Goal: Transaction & Acquisition: Download file/media

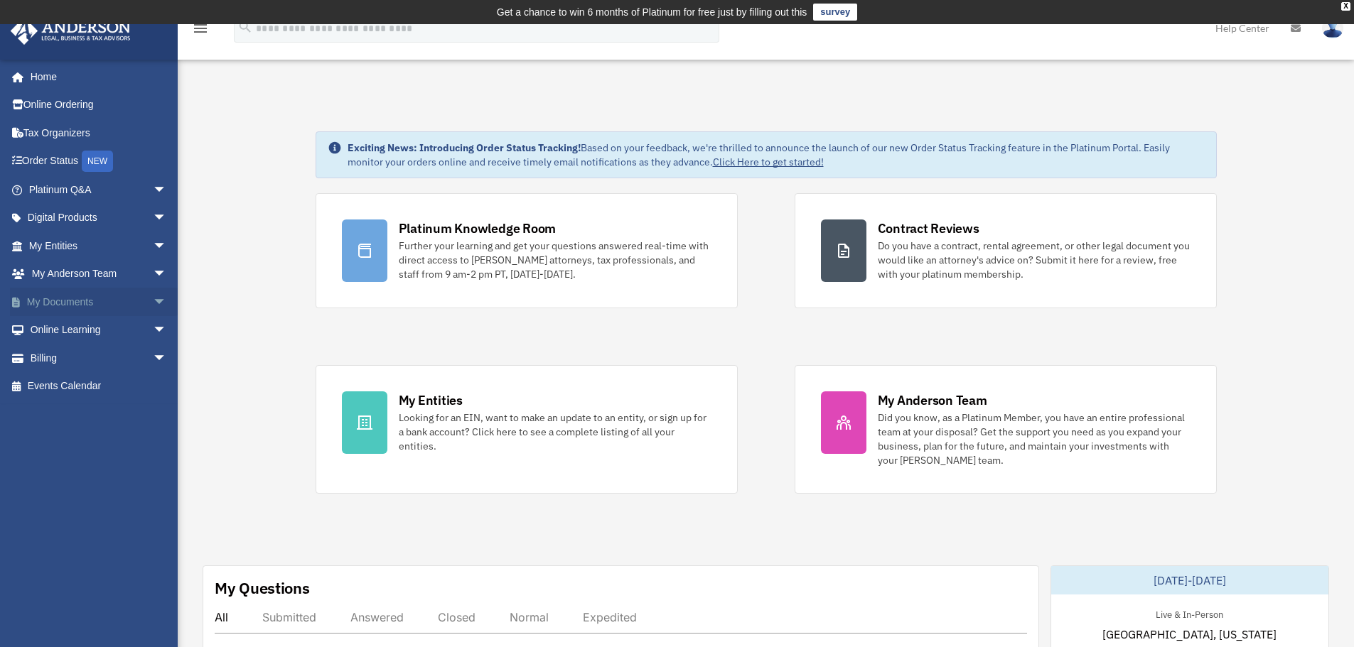
click at [63, 307] on link "My Documents arrow_drop_down" at bounding box center [99, 302] width 178 height 28
click at [153, 303] on span "arrow_drop_down" at bounding box center [167, 302] width 28 height 29
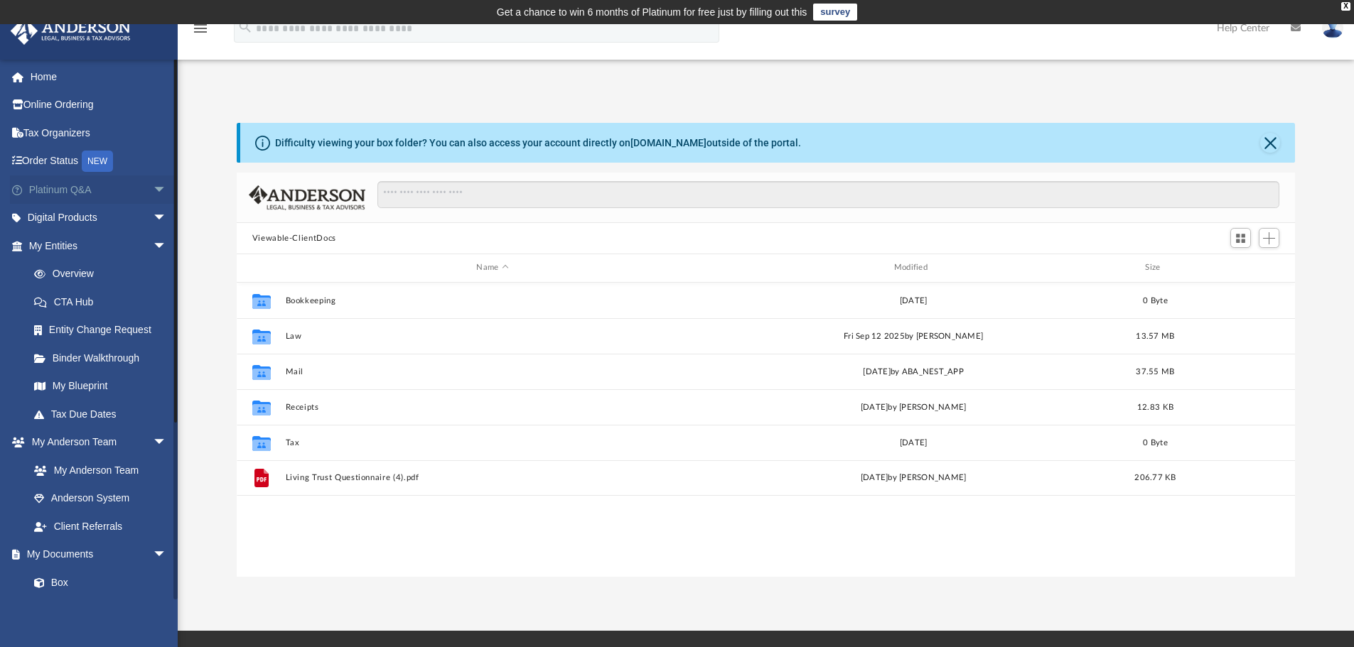
scroll to position [313, 1047]
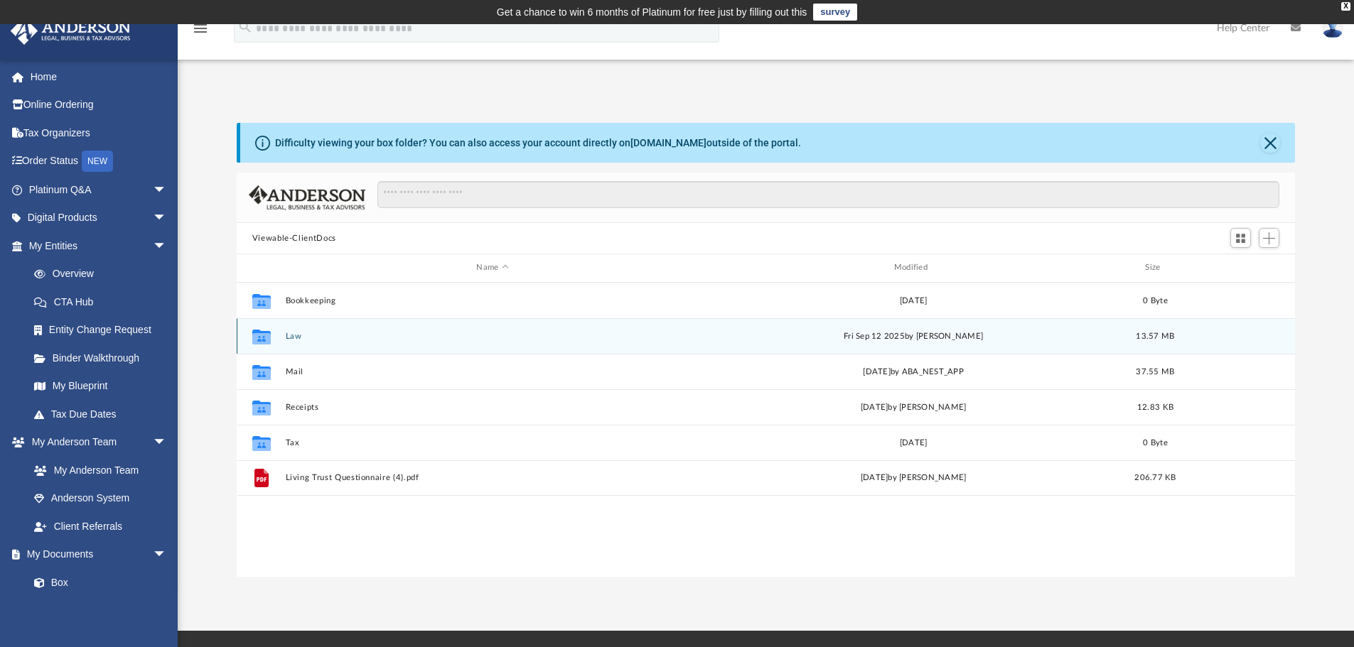
click at [306, 338] on button "Law" at bounding box center [492, 336] width 414 height 9
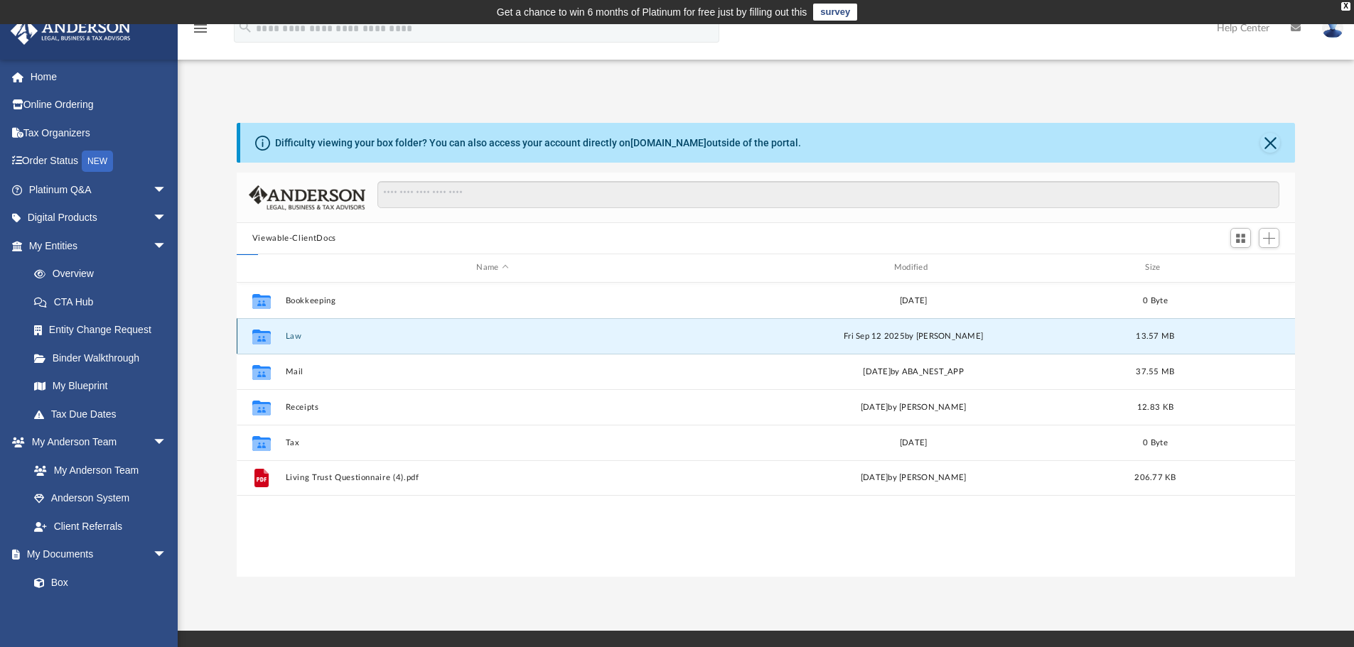
click at [306, 338] on button "Law" at bounding box center [492, 336] width 414 height 9
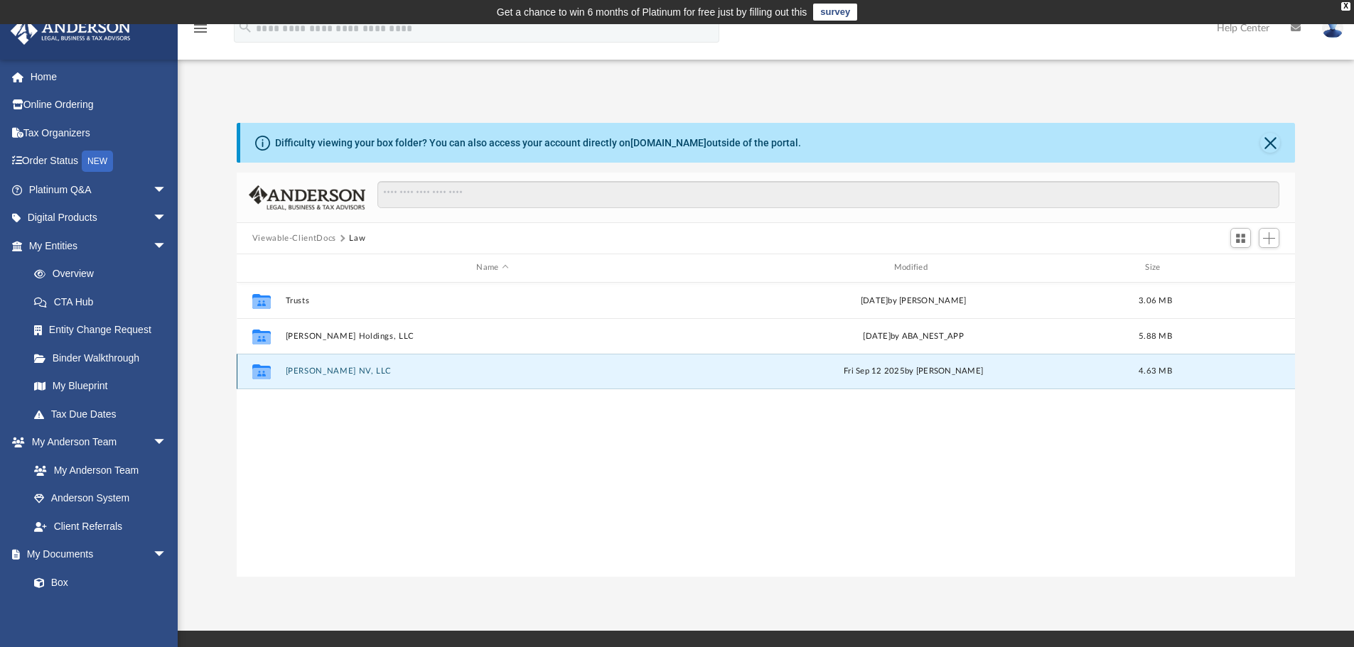
click at [310, 369] on button "[PERSON_NAME] NV, LLC" at bounding box center [492, 371] width 414 height 9
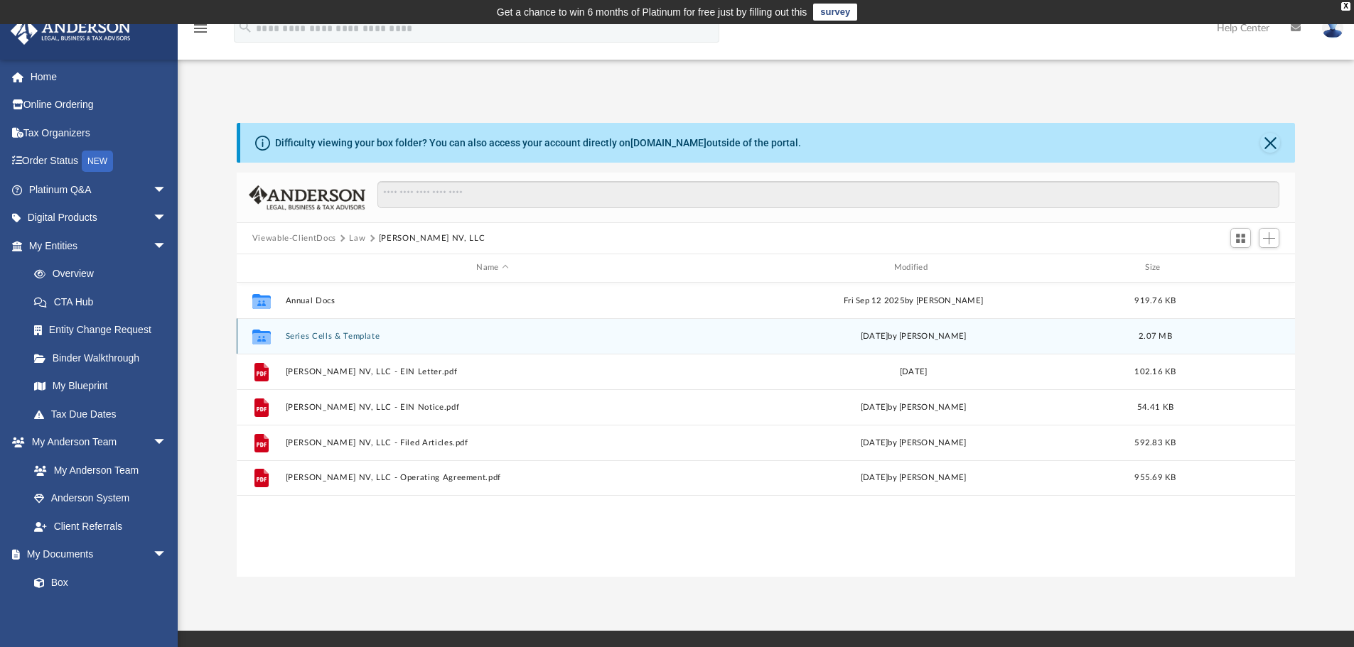
click at [316, 342] on div "Collaborated Folder Series Cells & Template [DATE] by [PERSON_NAME] 2.07 MB" at bounding box center [766, 336] width 1059 height 36
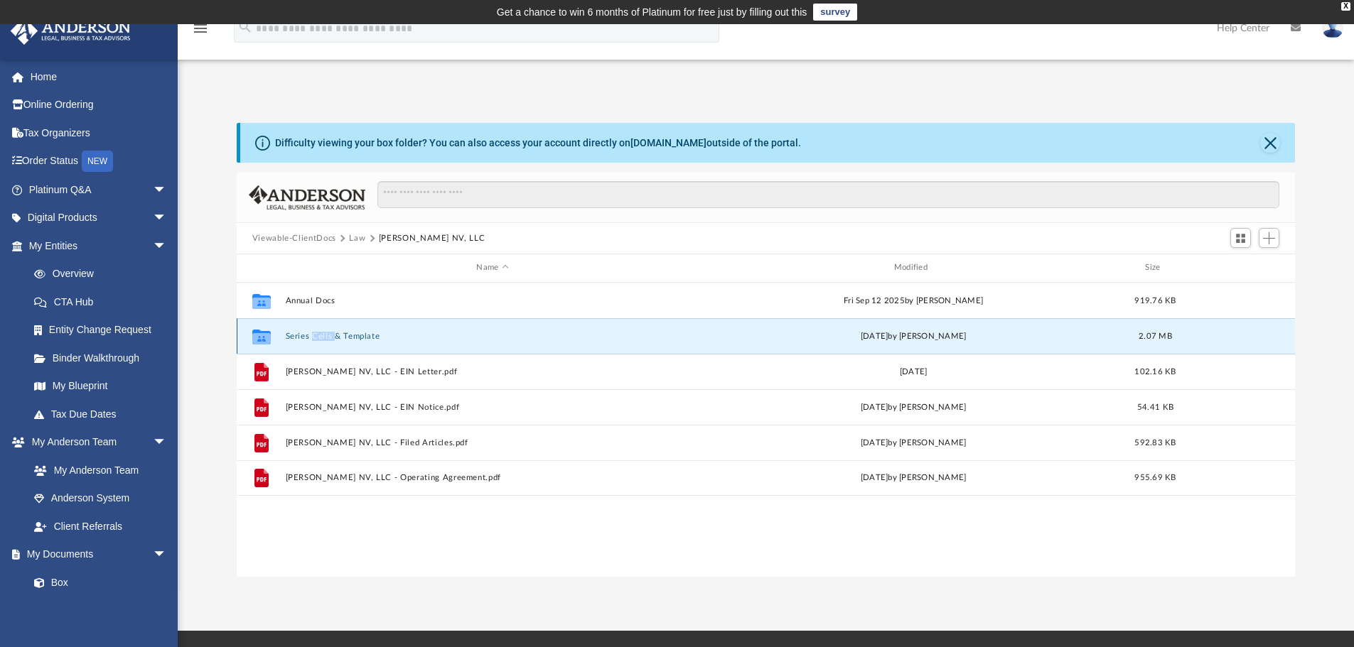
click at [316, 342] on div "Collaborated Folder Series Cells & Template [DATE] by [PERSON_NAME] 2.07 MB" at bounding box center [766, 336] width 1059 height 36
click at [351, 334] on button "Series Cells & Template" at bounding box center [492, 336] width 414 height 9
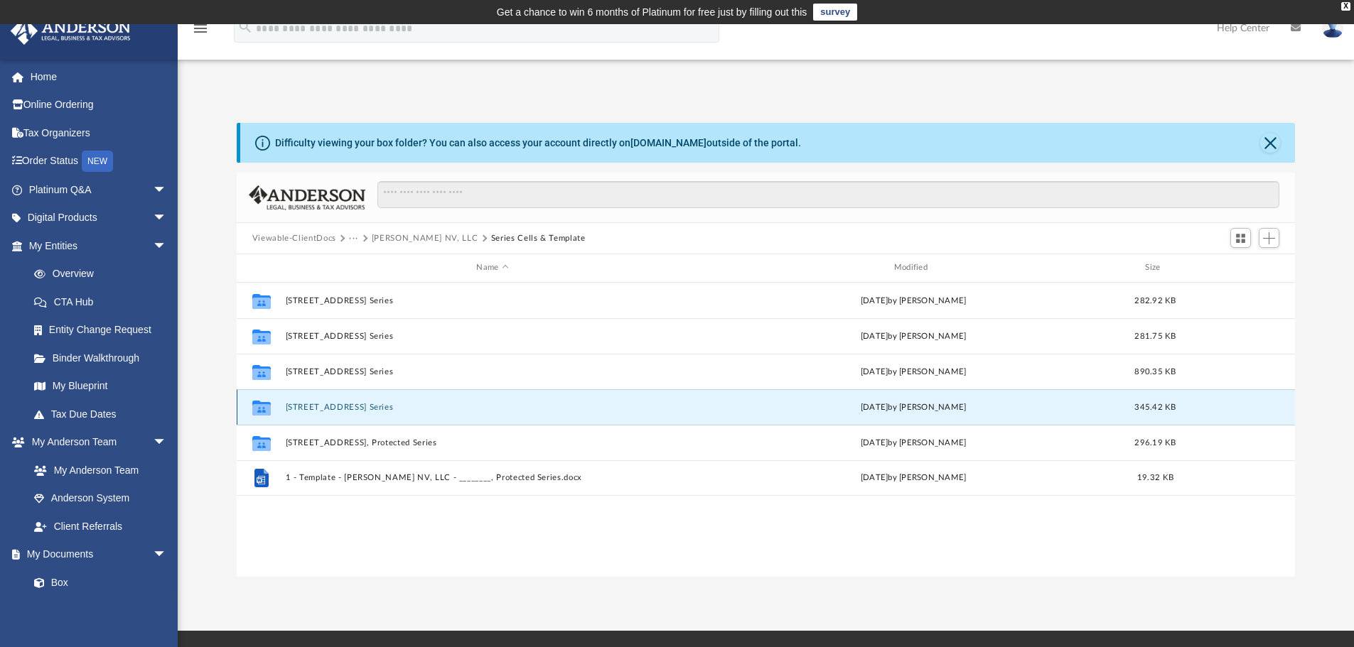
click at [374, 405] on button "9084 Marigold Creek St, Protected Series" at bounding box center [492, 407] width 414 height 9
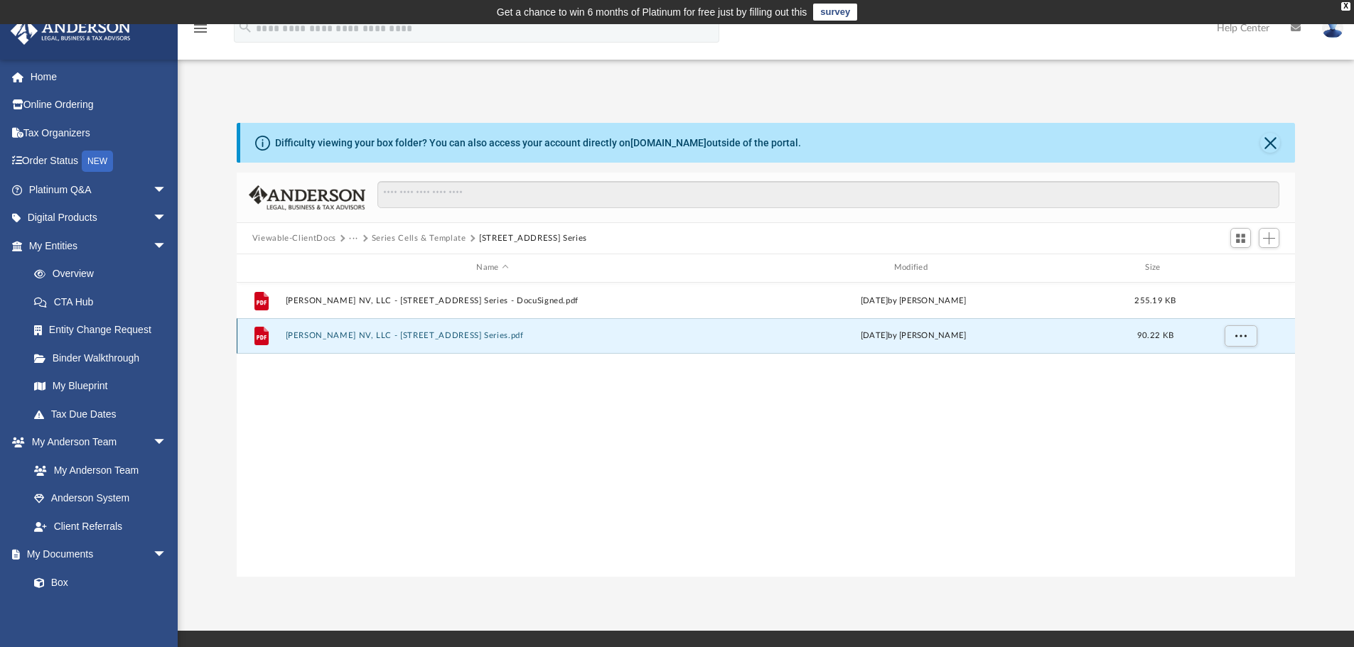
click at [475, 338] on button "Webber NV, LLC - 9084 Marigold Creek St, Protected Series.pdf" at bounding box center [492, 335] width 414 height 9
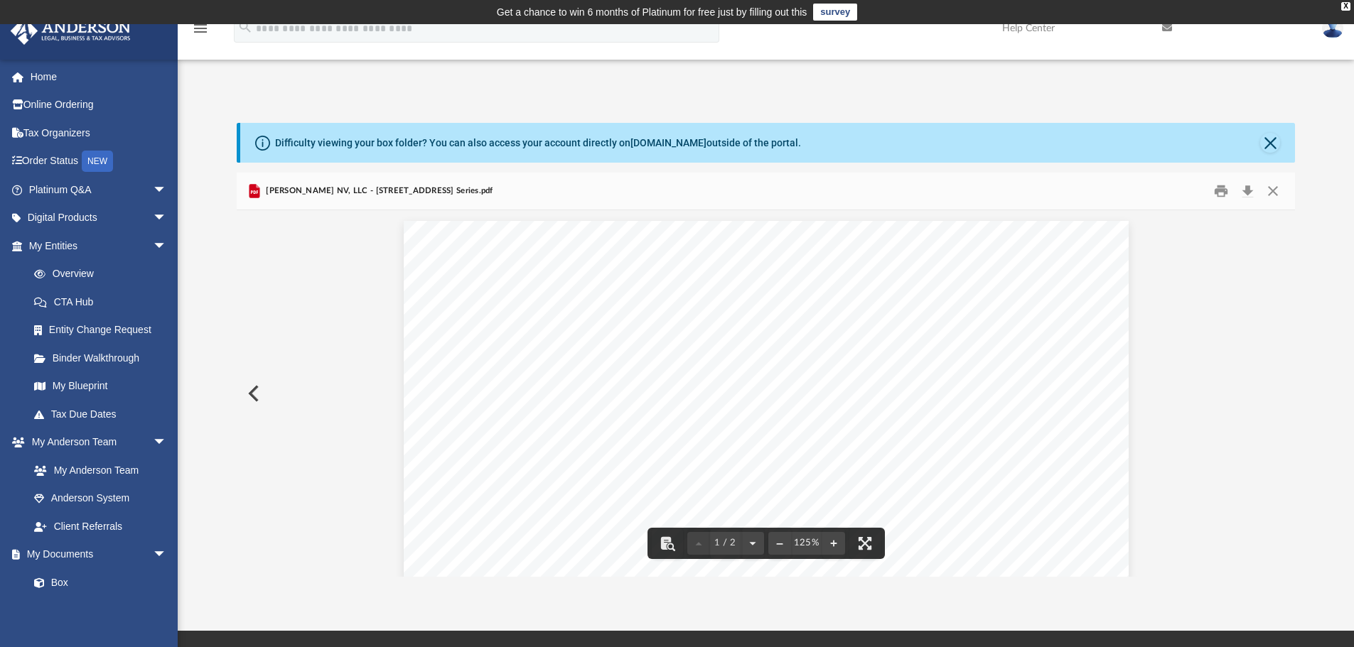
drag, startPoint x: 515, startPoint y: 189, endPoint x: 295, endPoint y: 189, distance: 220.3
click at [295, 189] on div "Webber NV, LLC - 9084 Marigold Creek St, Protected Series.pdf" at bounding box center [766, 192] width 1059 height 38
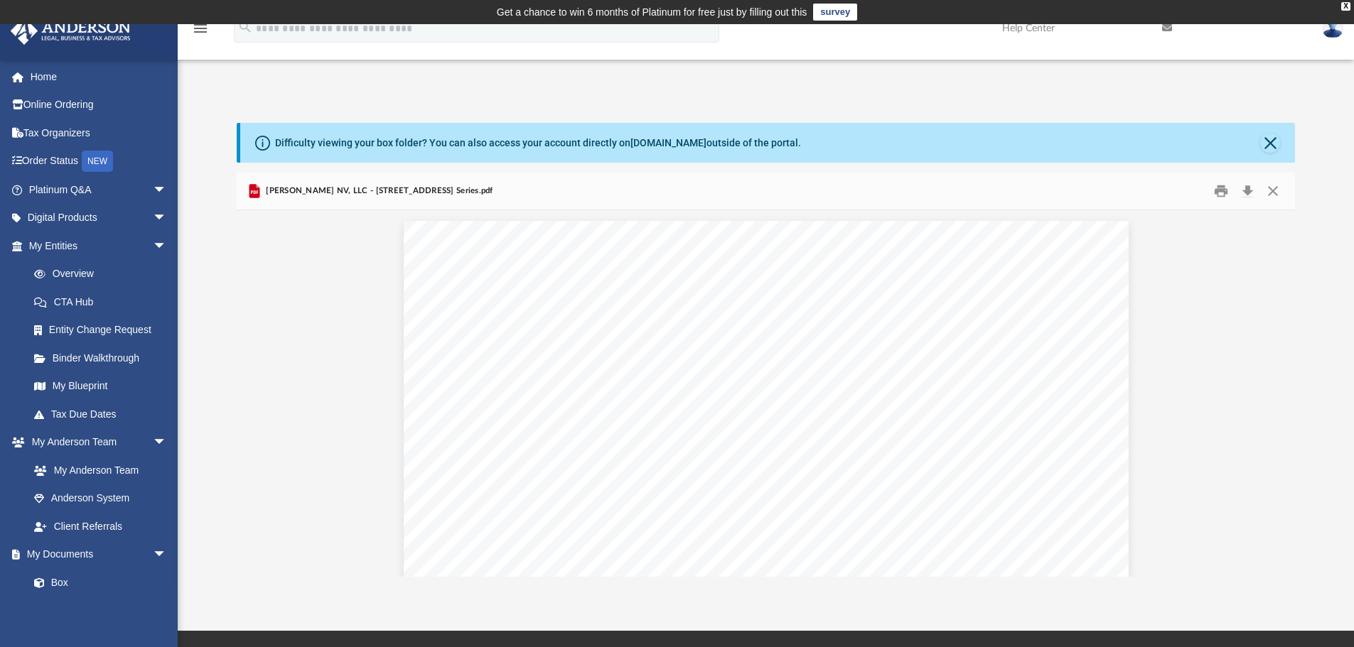
drag, startPoint x: 266, startPoint y: 189, endPoint x: 491, endPoint y: 190, distance: 224.5
click at [491, 190] on span "Webber NV, LLC - 9084 Marigold Creek St, Protected Series.pdf" at bounding box center [378, 191] width 230 height 13
copy span "Webber NV, LLC - 9084 Marigold Creek St, Protected Series"
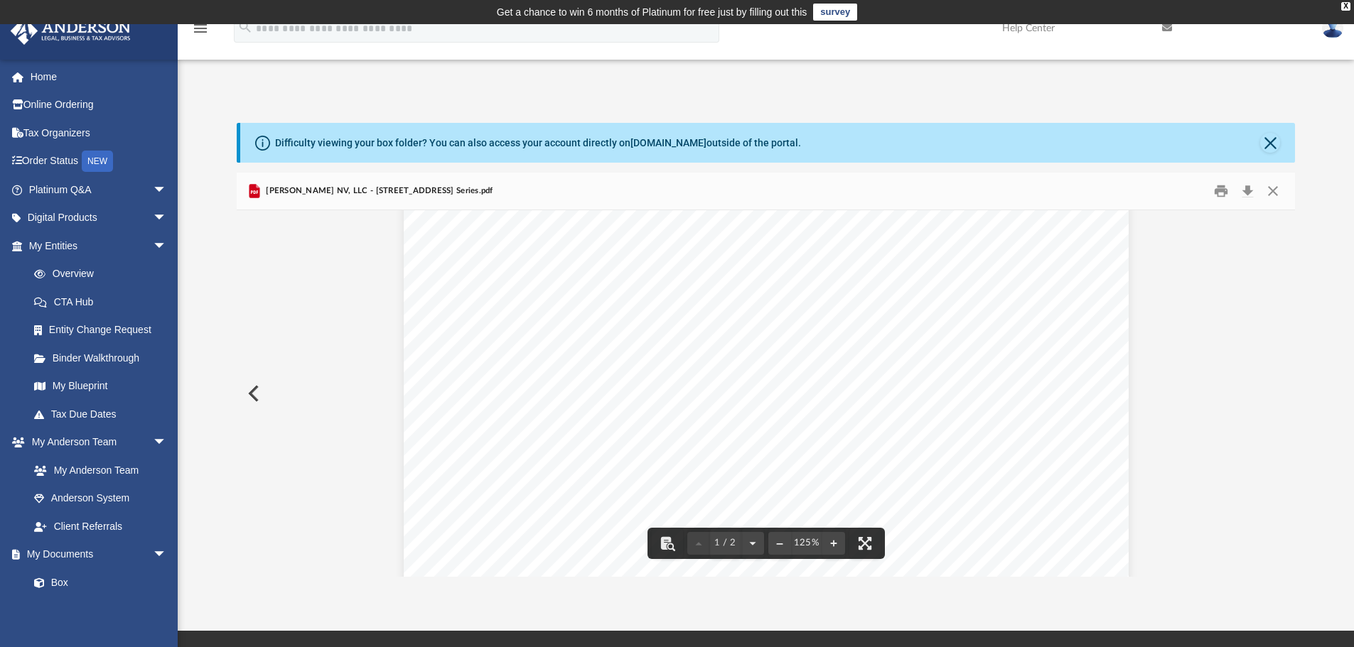
scroll to position [222, 0]
